Goal: Task Accomplishment & Management: Manage account settings

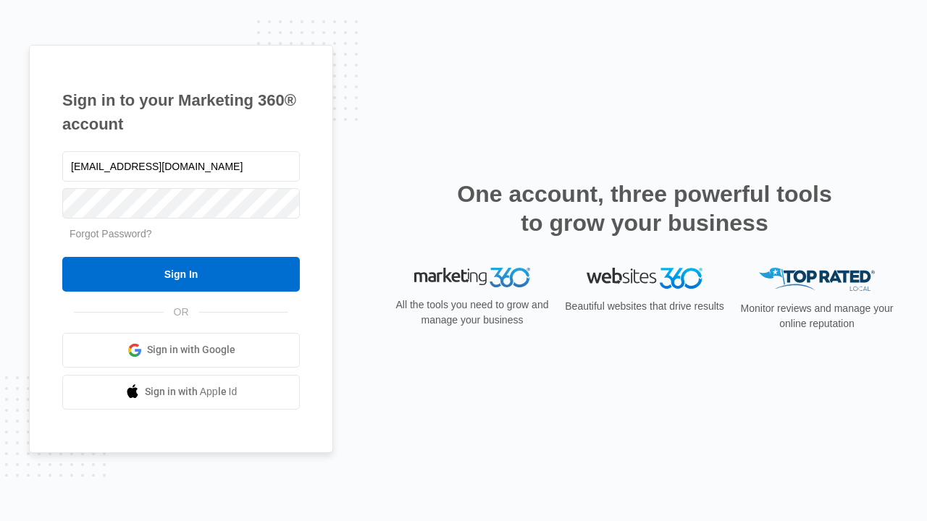
type input "[EMAIL_ADDRESS][DOMAIN_NAME]"
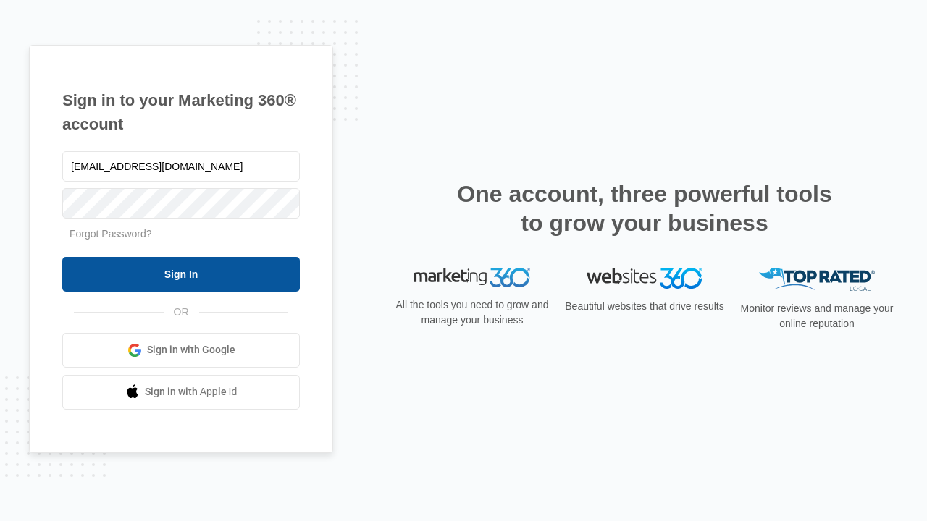
click at [181, 274] on input "Sign In" at bounding box center [181, 274] width 238 height 35
